Goal: Task Accomplishment & Management: Use online tool/utility

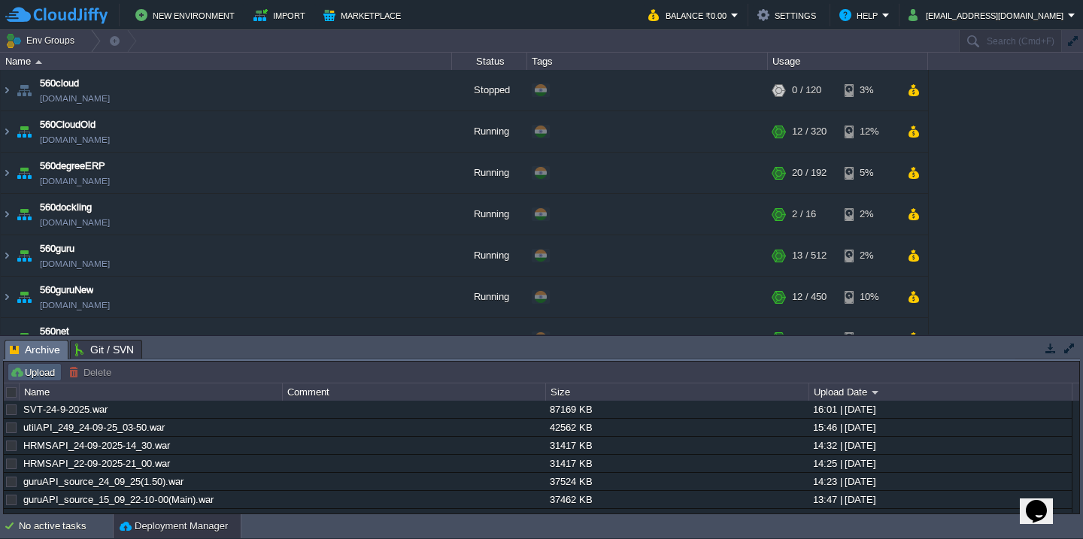
click at [39, 374] on button "Upload" at bounding box center [35, 372] width 50 height 14
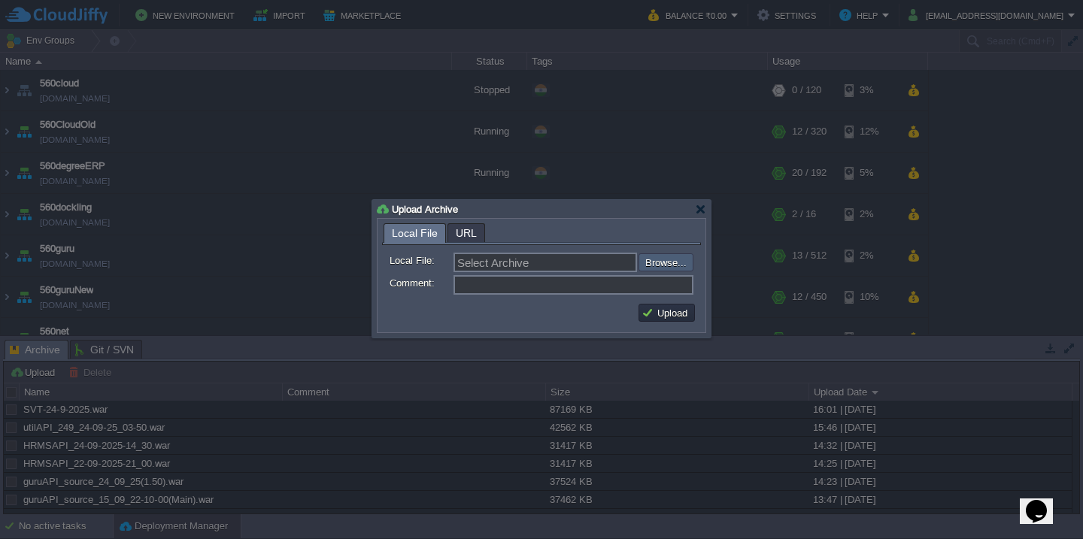
click at [670, 264] on input "file" at bounding box center [598, 262] width 190 height 18
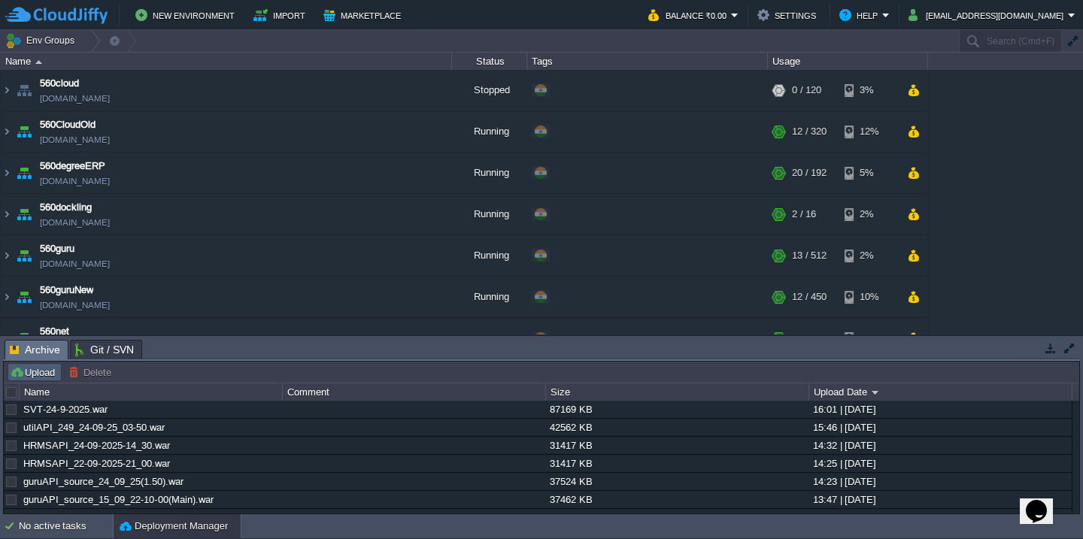
click at [41, 377] on button "Upload" at bounding box center [35, 372] width 50 height 14
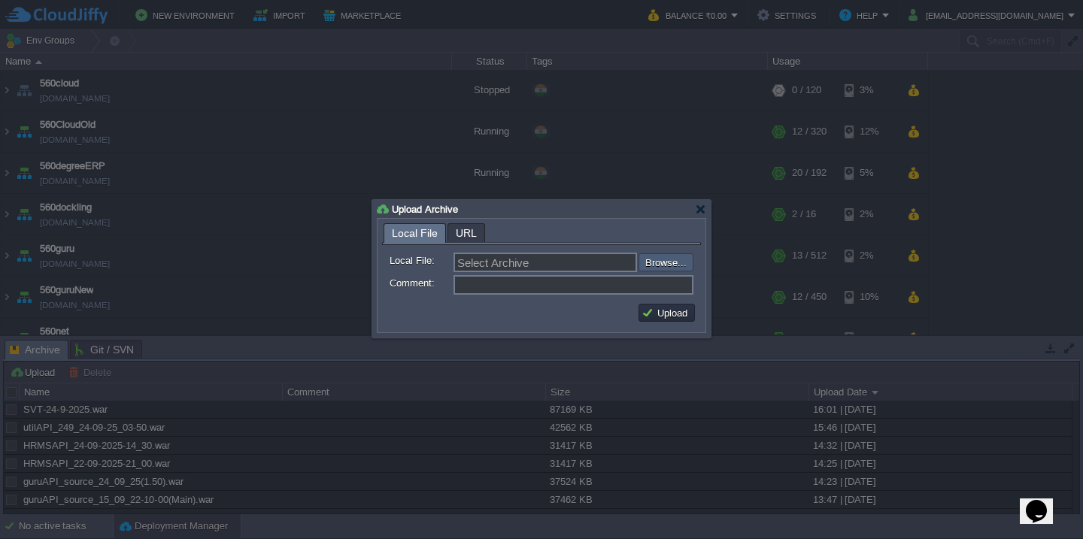
click at [657, 263] on input "file" at bounding box center [598, 262] width 190 height 18
type input "C:\fakepath\guru_source_24_09_25(4.55) (1).war"
type input "guru_source_24_09_25(4.55) (1).war"
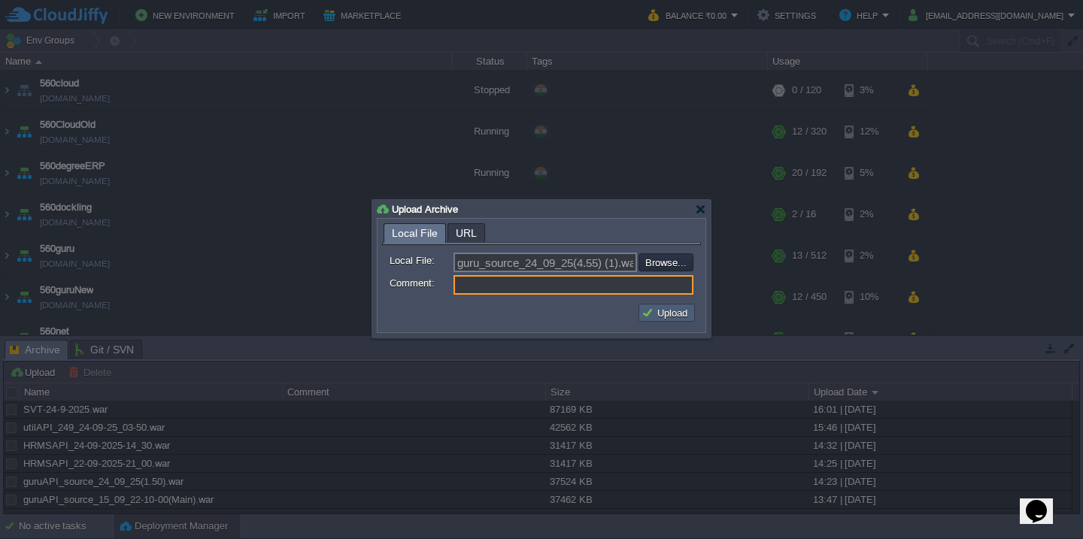
click at [663, 312] on button "Upload" at bounding box center [666, 313] width 50 height 14
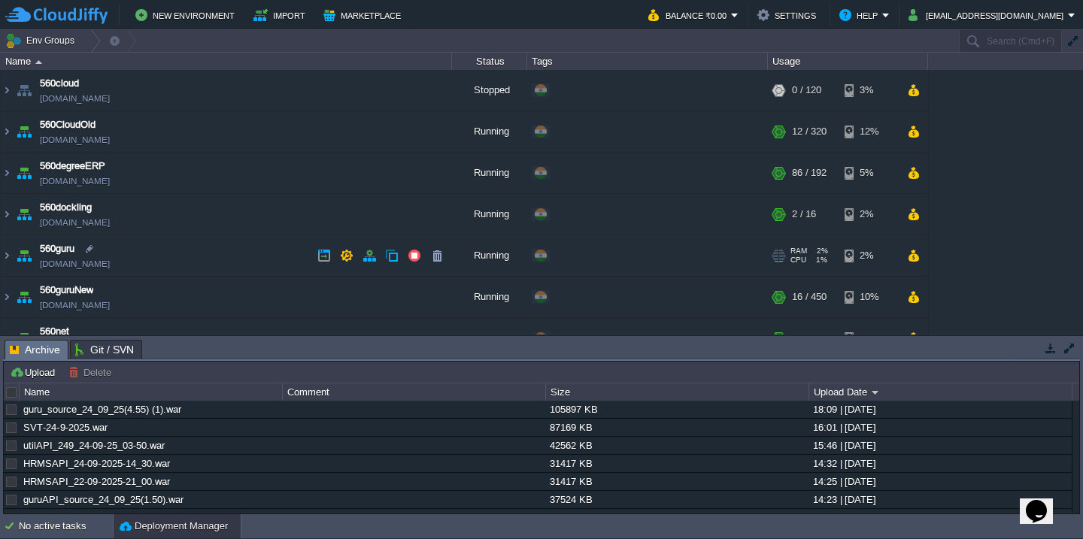
scroll to position [69, 0]
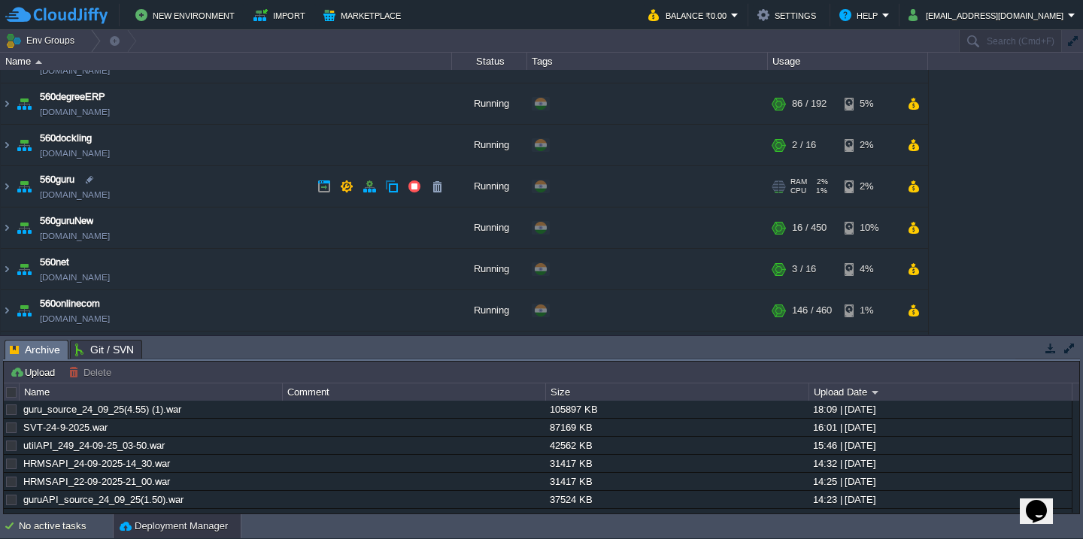
click at [220, 204] on td "560guru [DOMAIN_NAME]" at bounding box center [226, 186] width 451 height 41
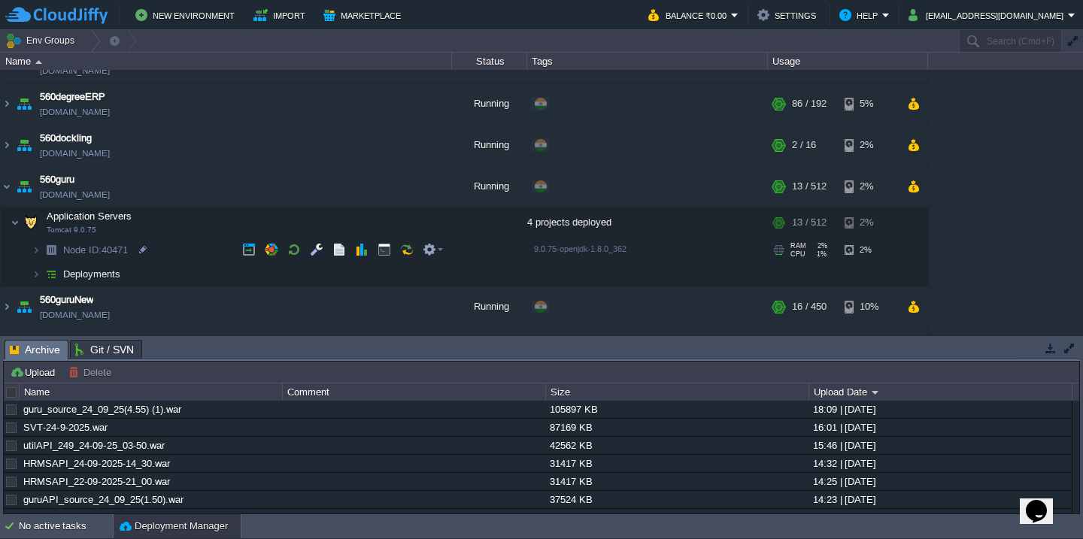
scroll to position [153, 0]
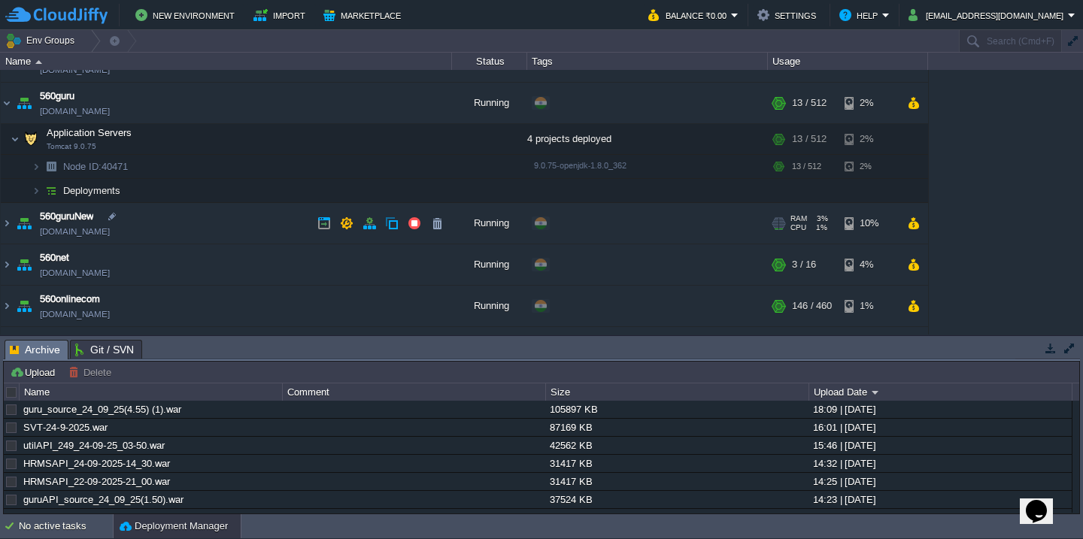
click at [221, 226] on td "560guruNew [DOMAIN_NAME]" at bounding box center [226, 223] width 451 height 41
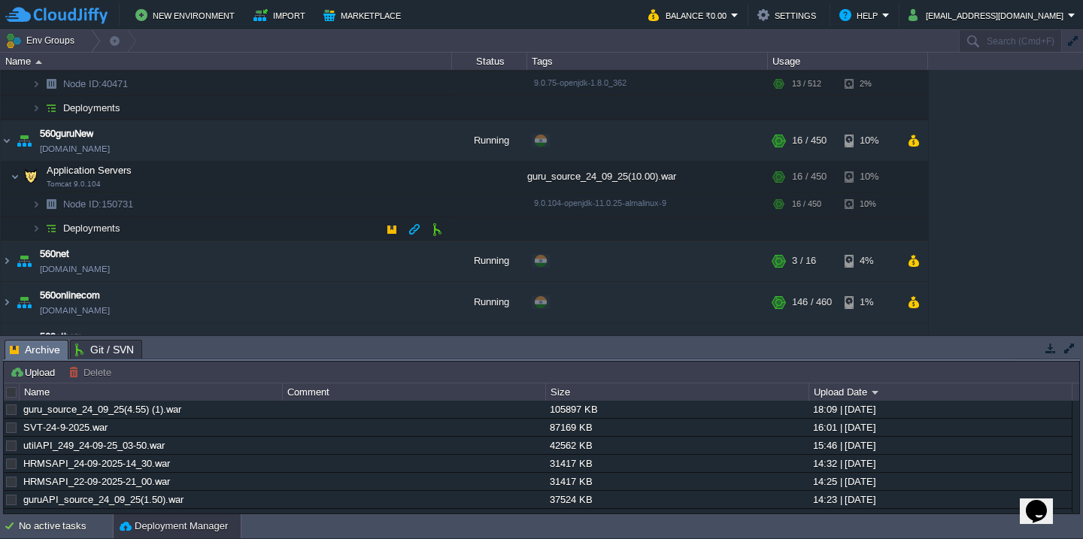
scroll to position [240, 0]
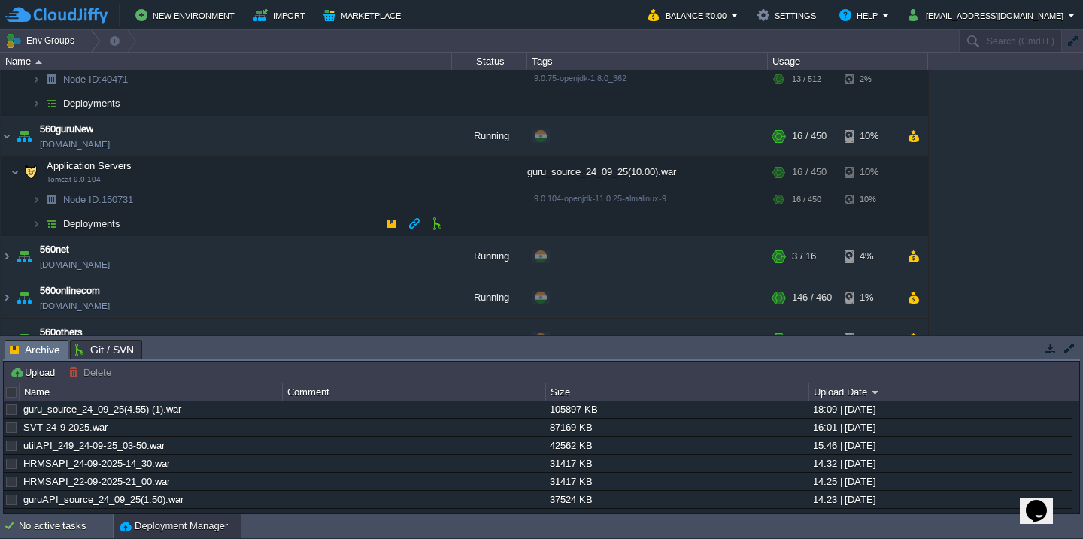
click at [221, 226] on td "Deployments" at bounding box center [226, 224] width 451 height 24
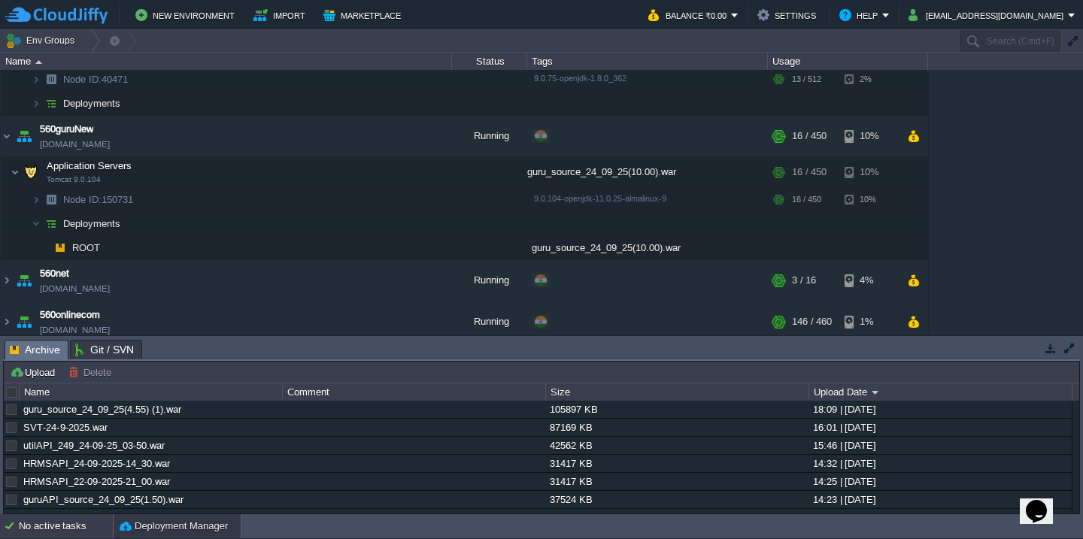
click at [37, 533] on div "No active tasks" at bounding box center [66, 526] width 94 height 24
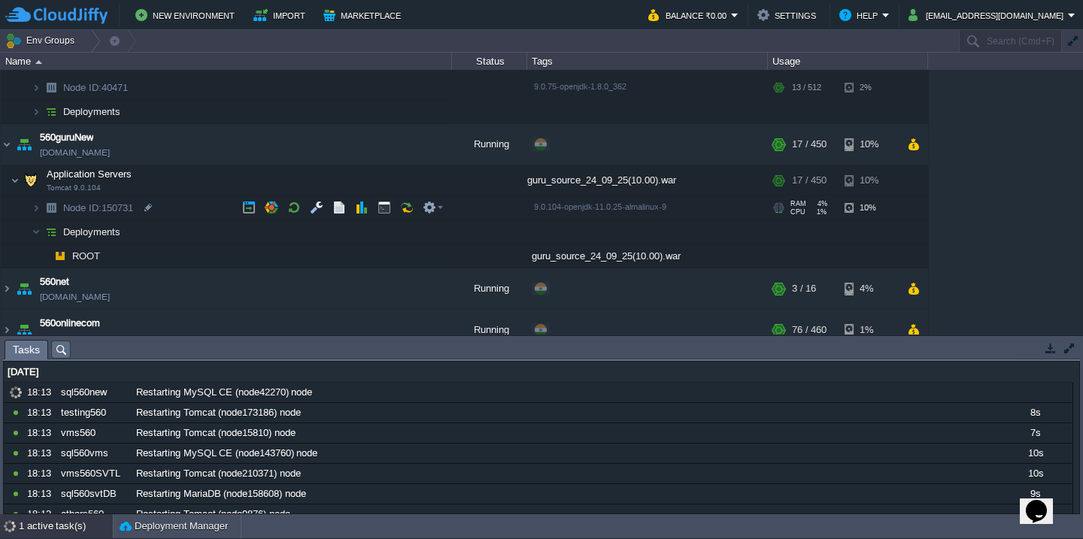
scroll to position [232, 0]
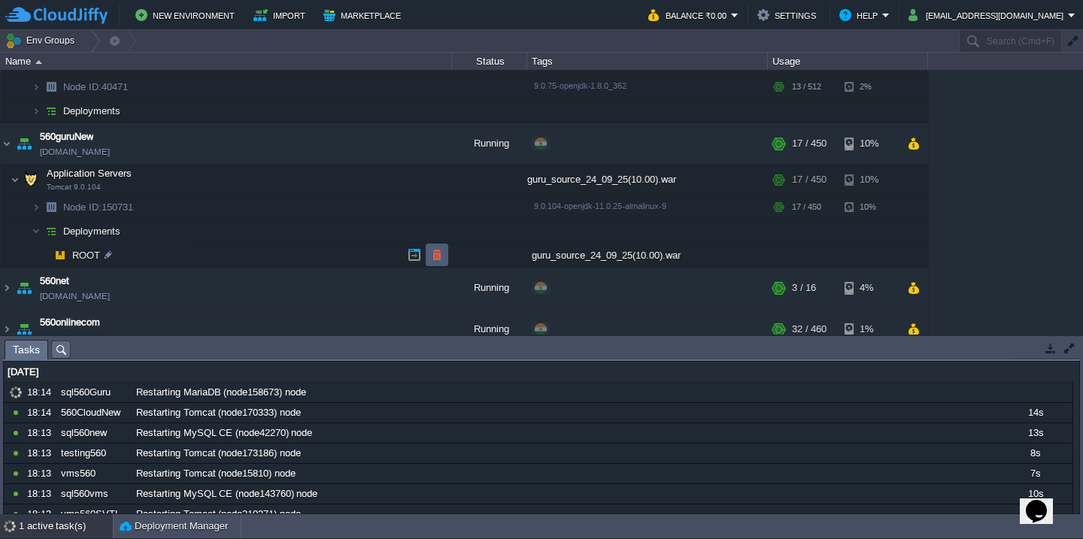
click at [432, 252] on button "button" at bounding box center [437, 255] width 14 height 14
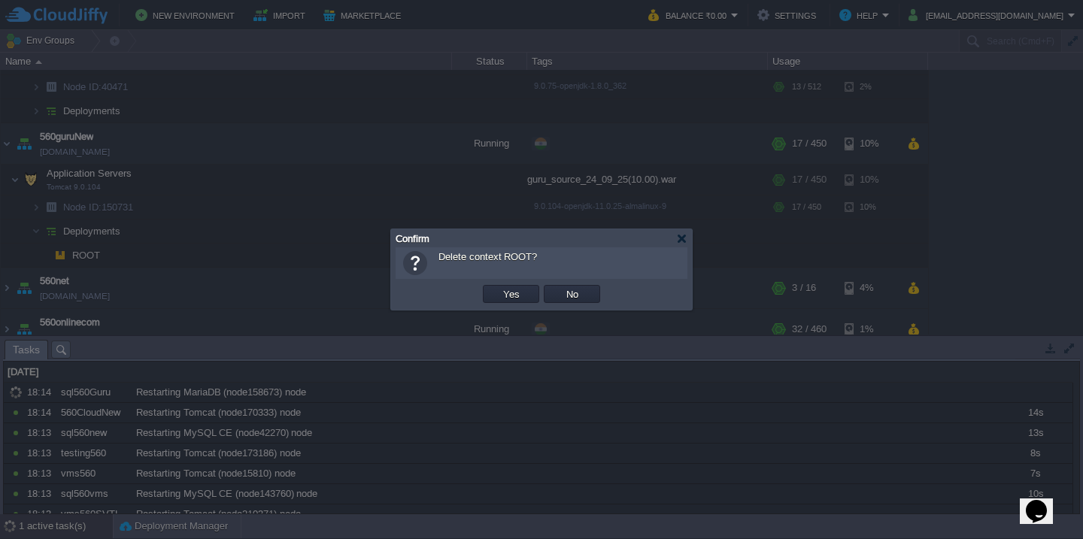
click at [499, 287] on button "Yes" at bounding box center [512, 294] width 26 height 14
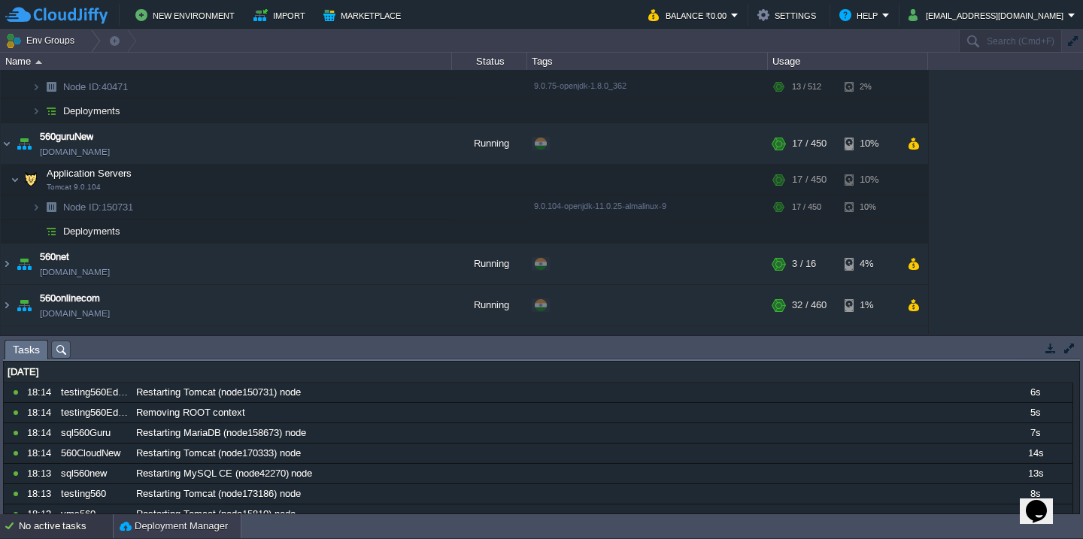
click at [167, 522] on button "Deployment Manager" at bounding box center [174, 526] width 108 height 15
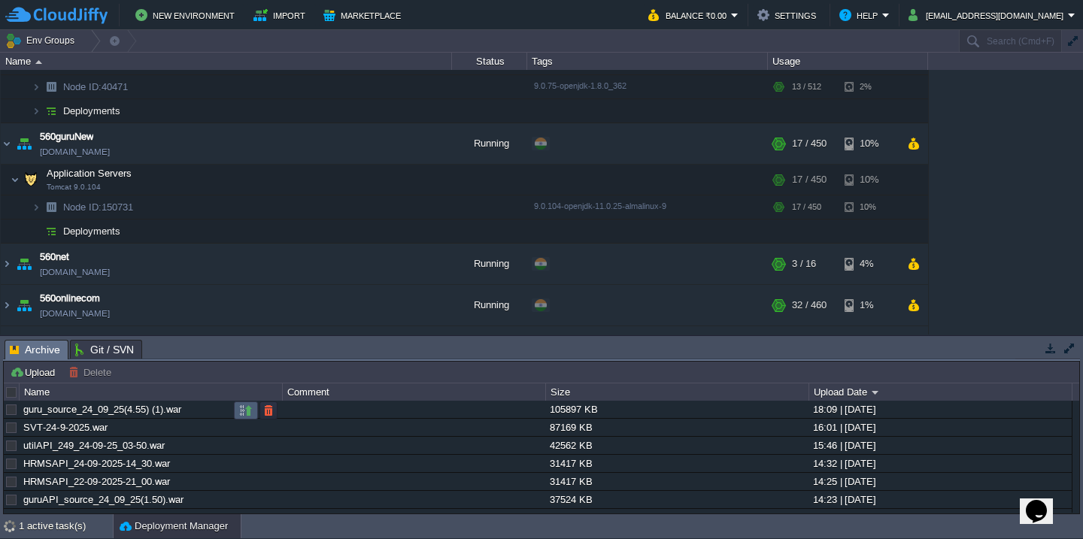
click at [242, 409] on button "button" at bounding box center [246, 411] width 14 height 14
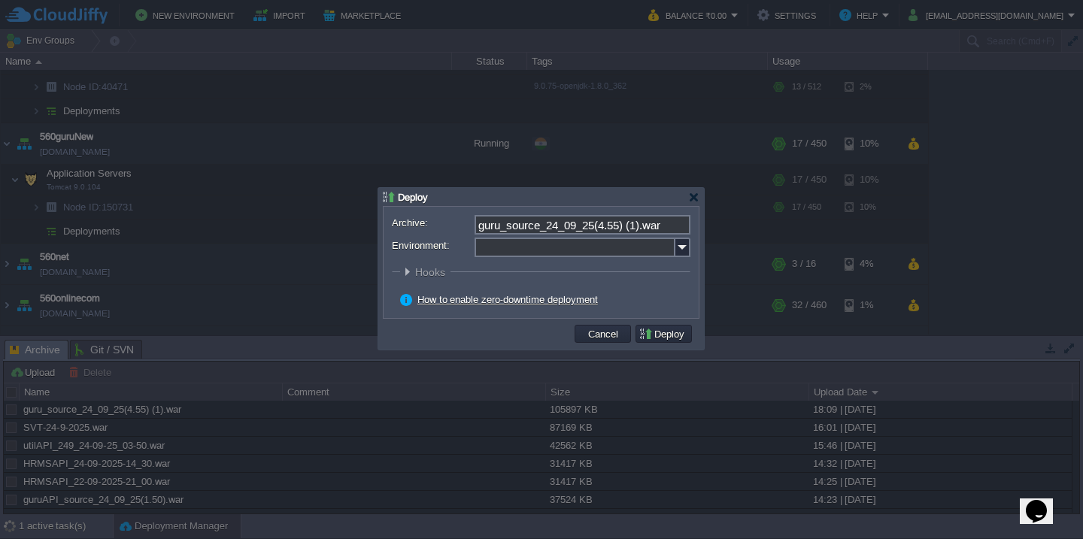
click at [532, 251] on input "Environment:" at bounding box center [575, 248] width 201 height 20
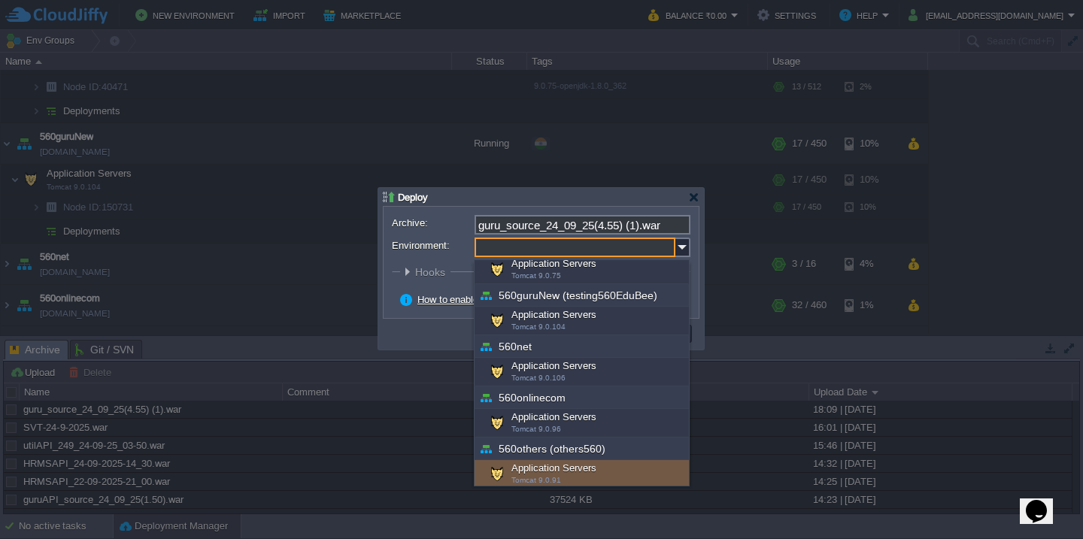
scroll to position [147, 0]
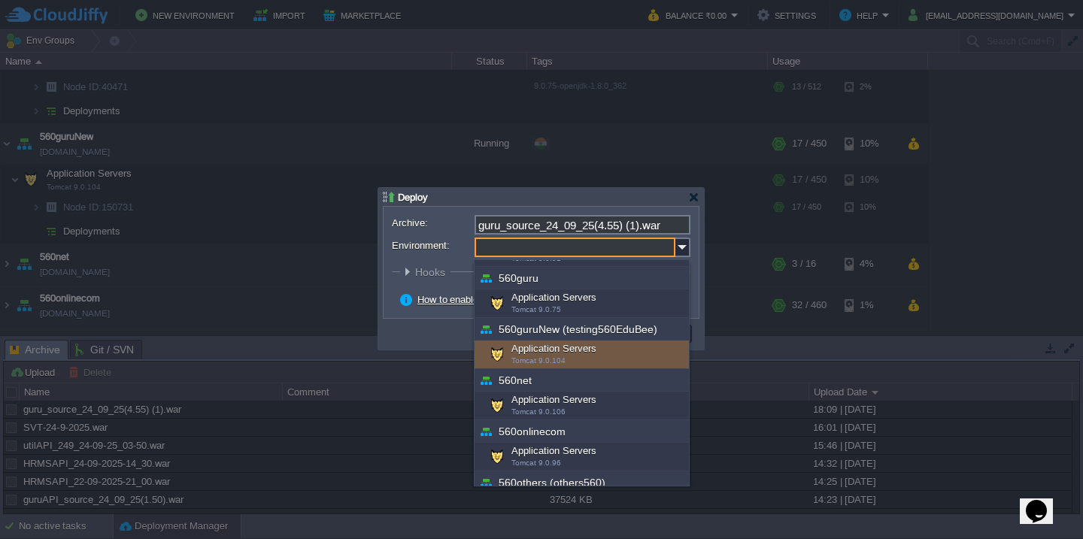
click at [567, 353] on div "Application Servers Tomcat 9.0.104" at bounding box center [582, 355] width 214 height 29
type input "Application Servers (560guruNew (testing560EduBee))"
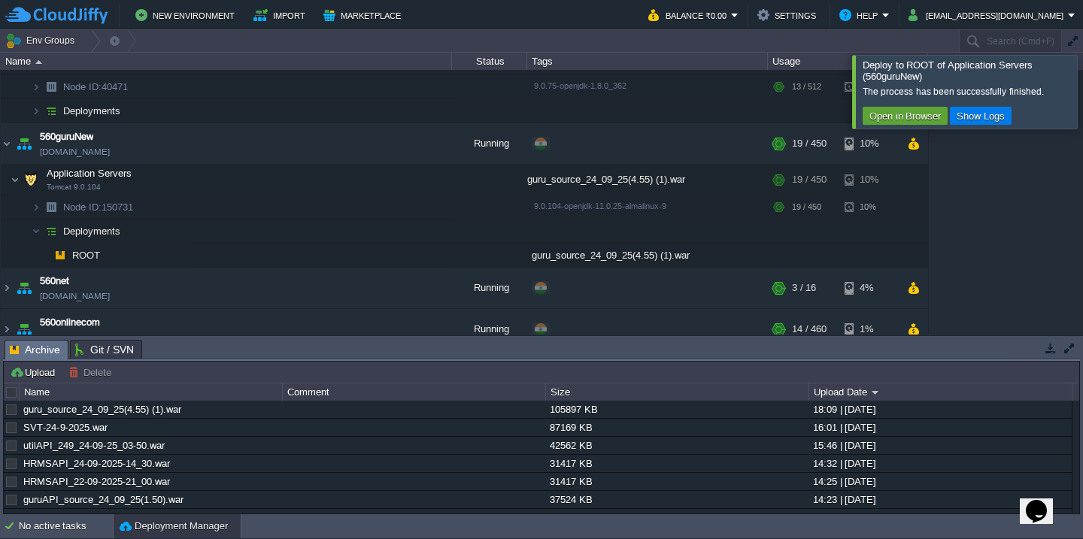
click at [1082, 74] on div at bounding box center [1101, 91] width 0 height 73
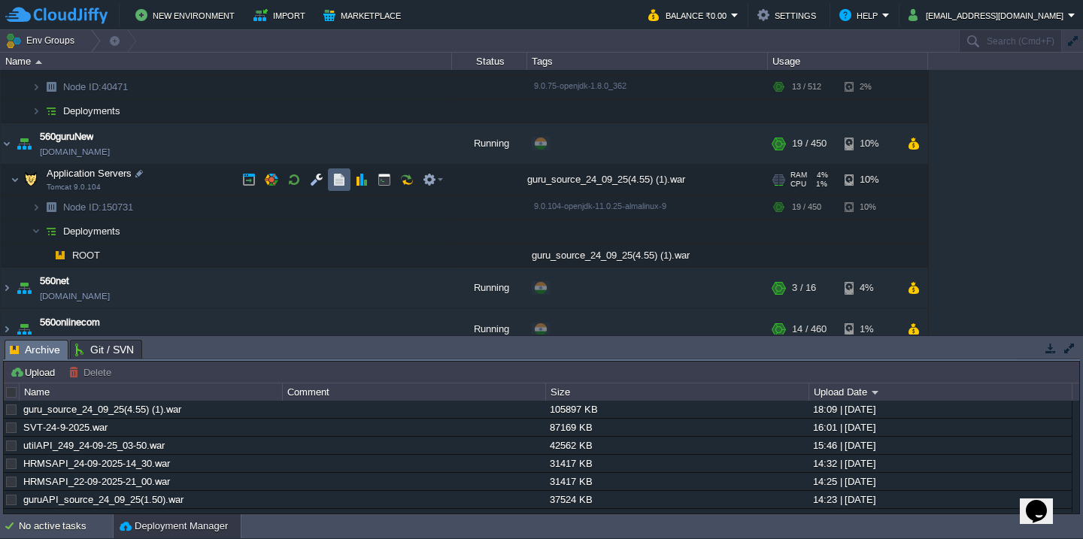
click at [347, 183] on td at bounding box center [339, 179] width 23 height 23
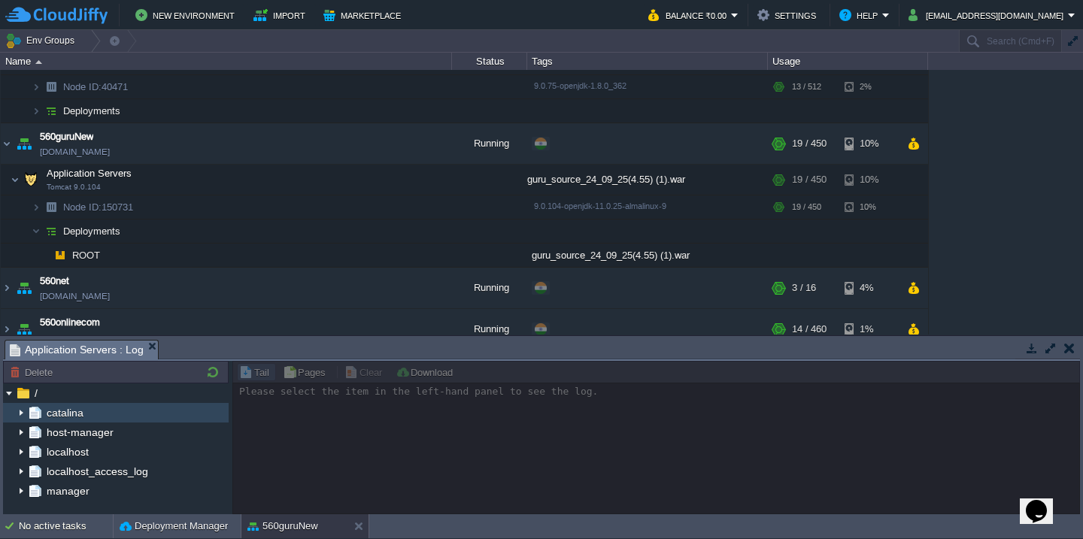
click at [19, 411] on img at bounding box center [21, 413] width 12 height 20
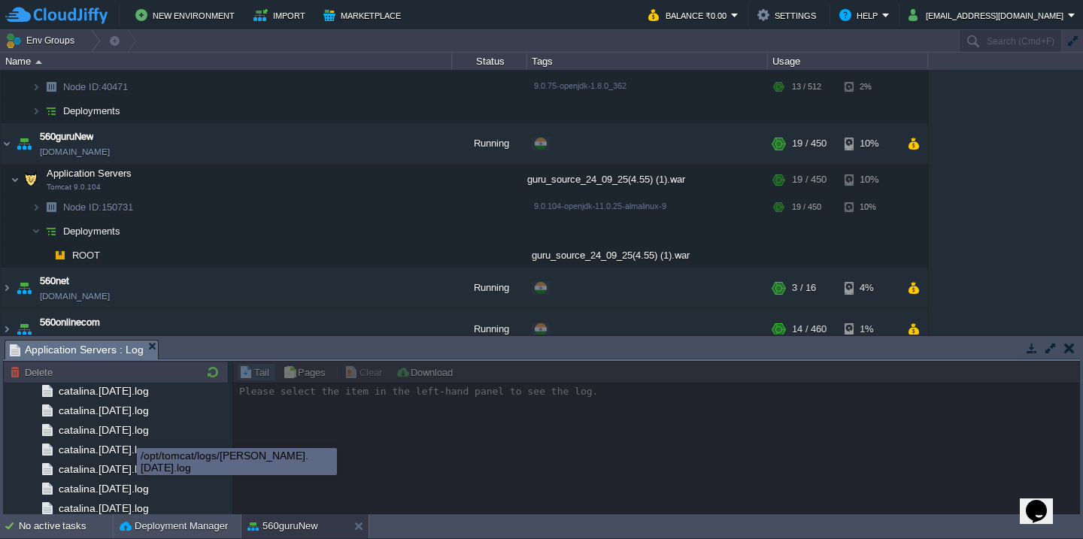
scroll to position [1786, 0]
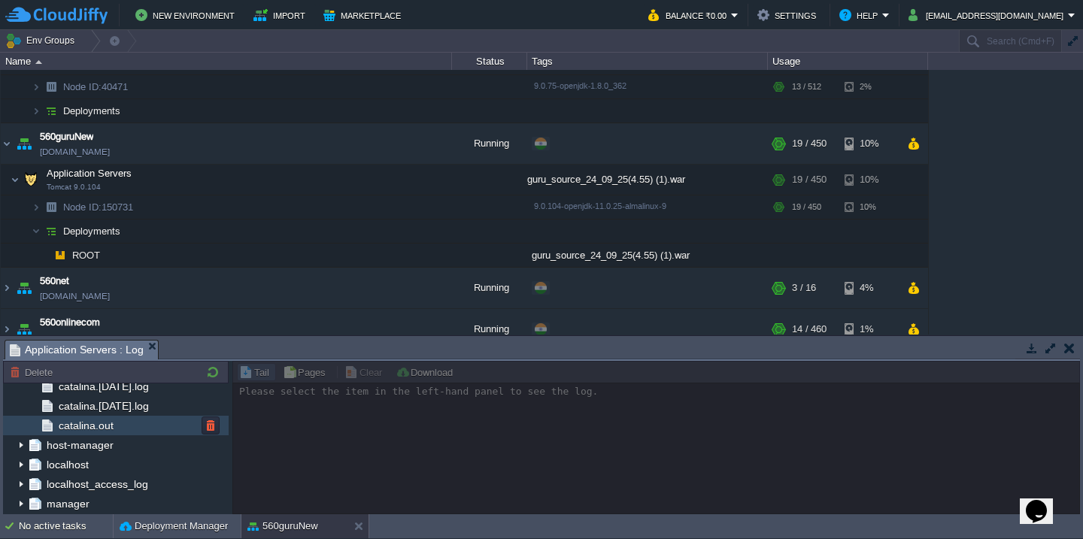
click at [126, 435] on div "catalina.out" at bounding box center [116, 426] width 226 height 20
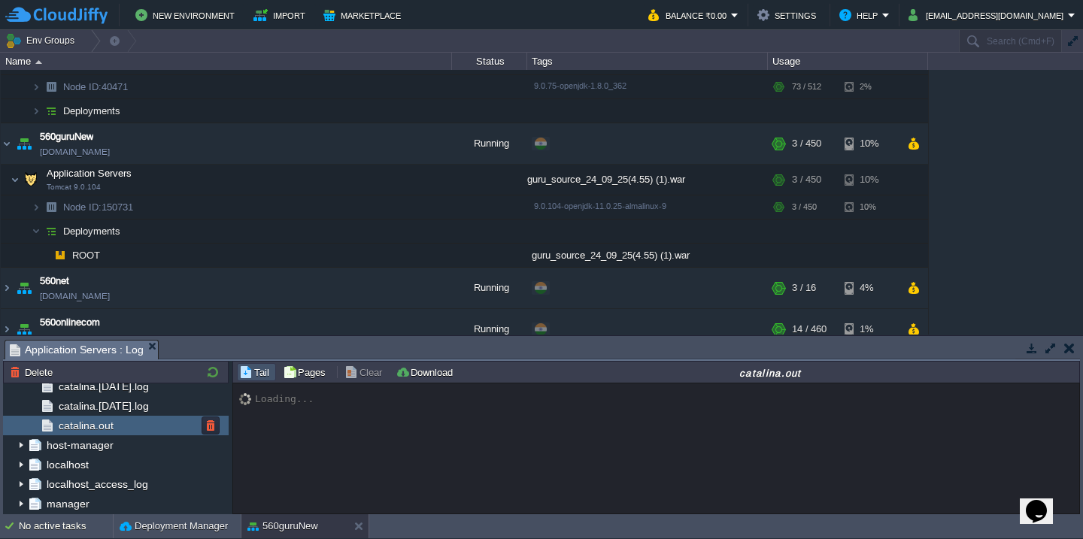
scroll to position [13329, 0]
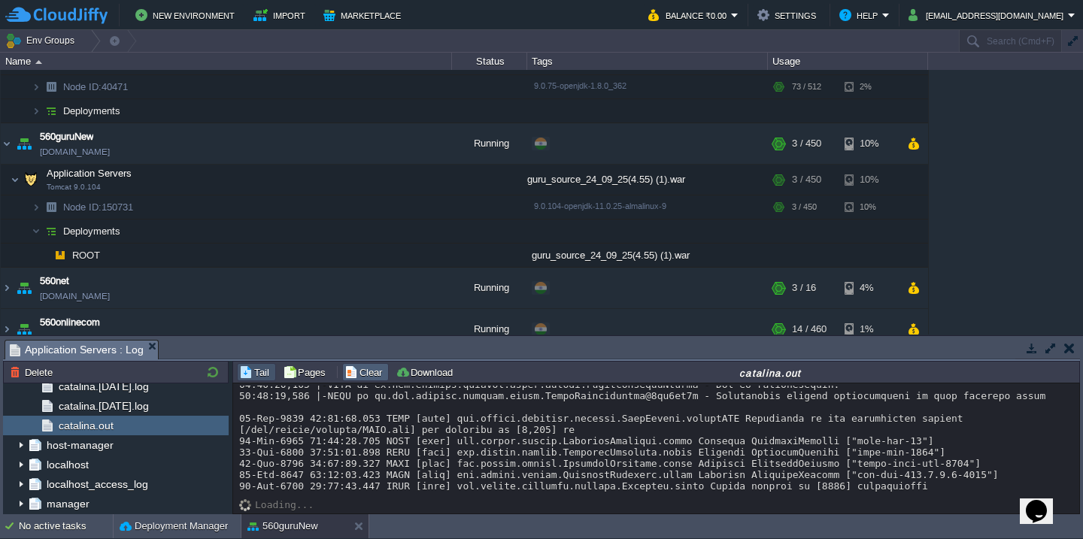
click at [365, 379] on button "Clear" at bounding box center [365, 372] width 42 height 14
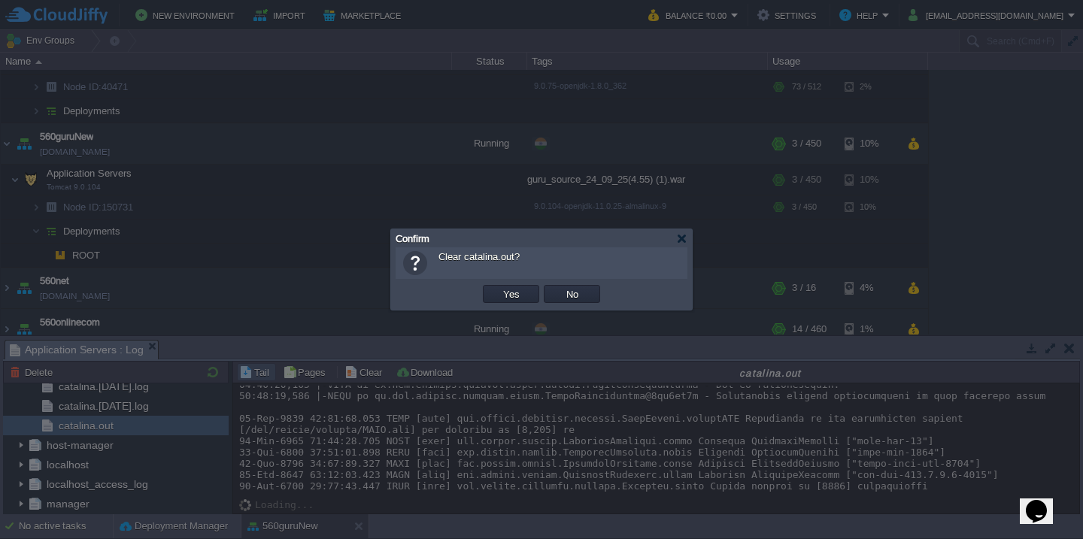
click at [499, 287] on button "Yes" at bounding box center [512, 294] width 26 height 14
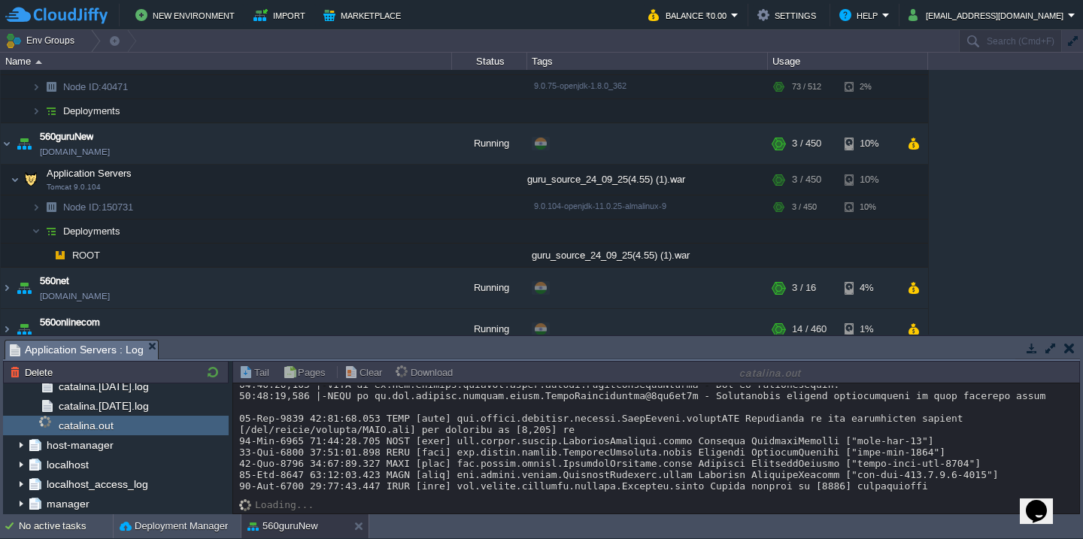
scroll to position [0, 0]
